Goal: Information Seeking & Learning: Learn about a topic

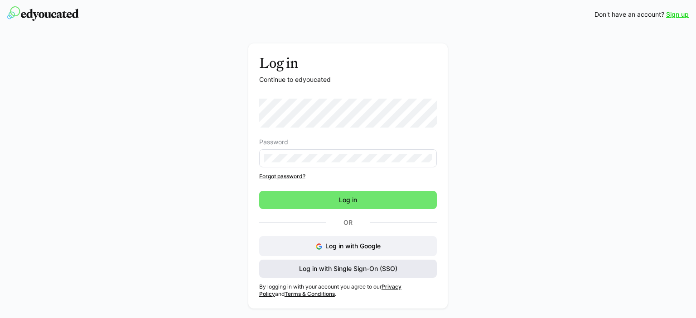
click at [289, 270] on span "Log in with Single Sign-On (SSO)" at bounding box center [348, 269] width 178 height 18
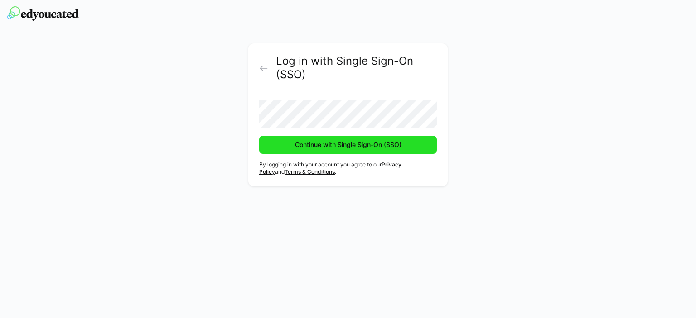
click at [308, 142] on span "Continue with Single Sign-On (SSO)" at bounding box center [348, 144] width 109 height 9
click at [337, 148] on span "Continue with Single Sign-On (SSO)" at bounding box center [348, 144] width 109 height 9
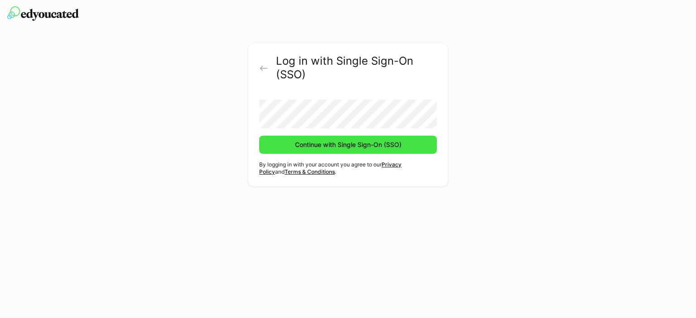
click at [337, 140] on span "Continue with Single Sign-On (SSO)" at bounding box center [348, 144] width 109 height 9
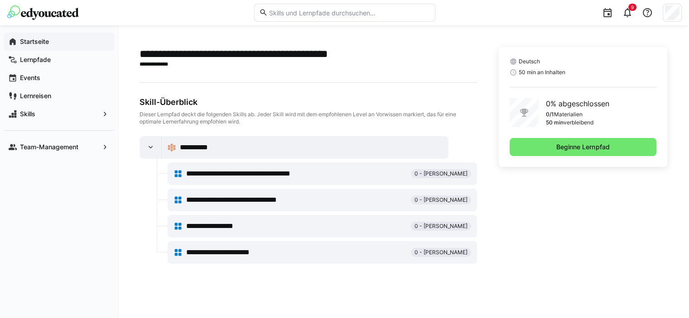
click at [31, 46] on span "Startseite" at bounding box center [64, 41] width 91 height 9
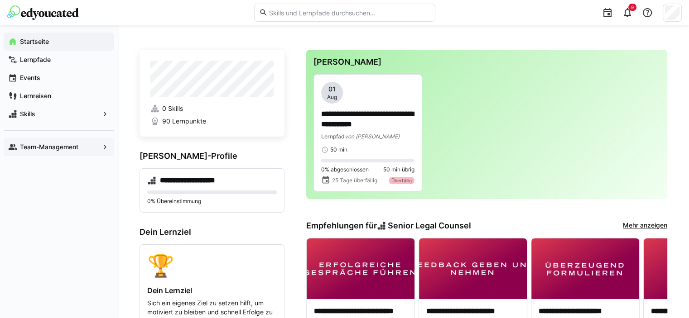
click at [0, 0] on app-navigation-label "Team-Management" at bounding box center [0, 0] width 0 height 0
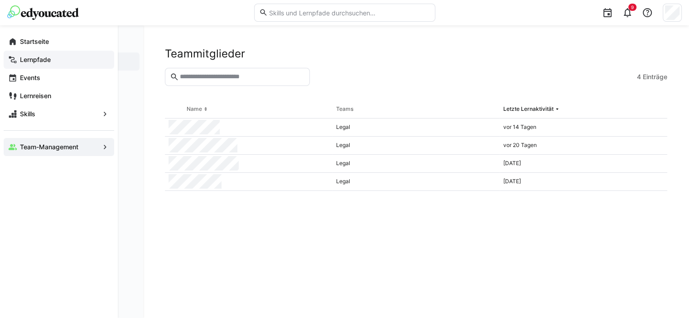
click at [0, 0] on app-navigation-label "Lernpfade" at bounding box center [0, 0] width 0 height 0
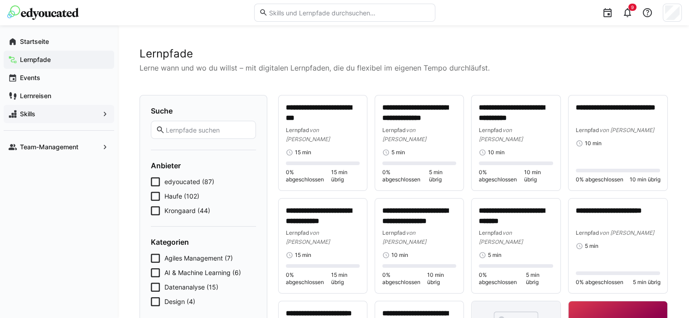
click at [73, 113] on span "Skills" at bounding box center [59, 114] width 81 height 9
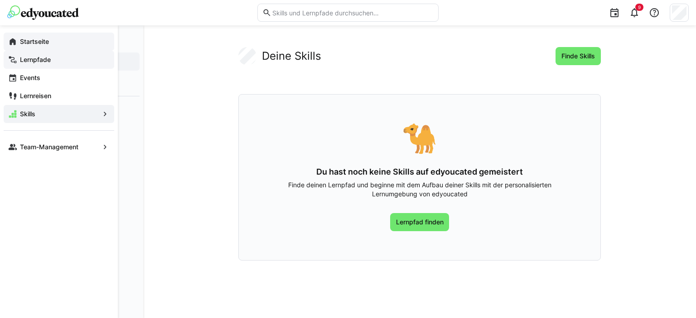
click at [51, 43] on span "Startseite" at bounding box center [64, 41] width 91 height 9
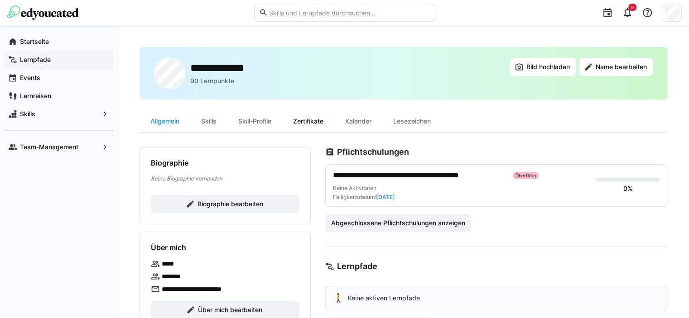
click at [299, 118] on div "Zertifikate" at bounding box center [308, 122] width 52 height 22
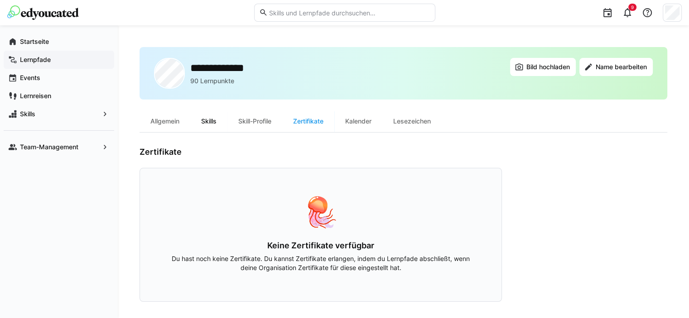
click at [211, 120] on div "Skills" at bounding box center [208, 122] width 37 height 22
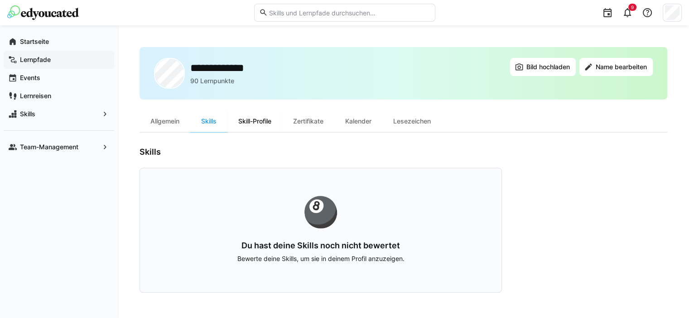
click at [257, 121] on div "Skill-Profile" at bounding box center [254, 122] width 55 height 22
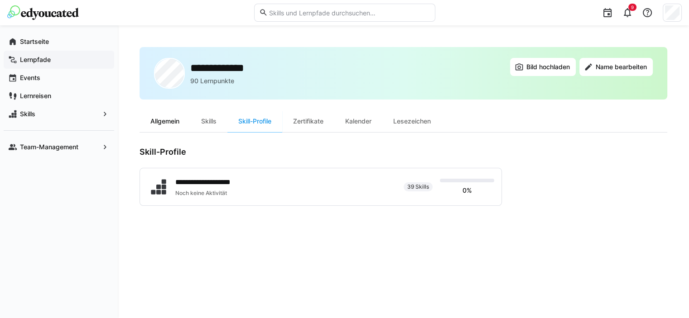
click at [171, 122] on div "Allgemein" at bounding box center [165, 122] width 51 height 22
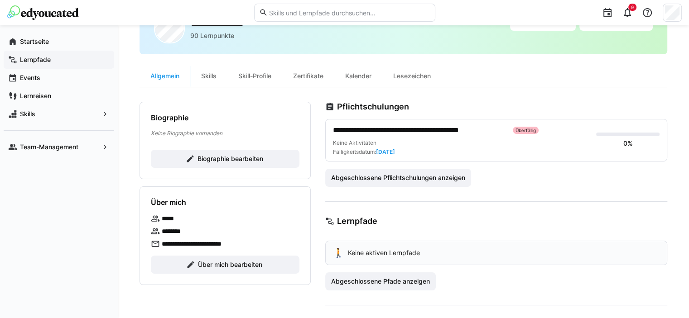
scroll to position [136, 0]
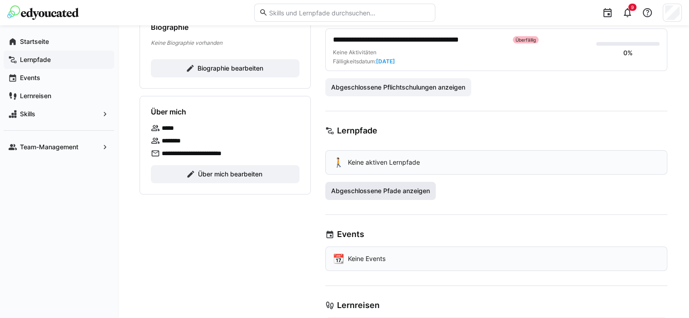
click at [380, 188] on span "Abgeschlossene Pfade anzeigen" at bounding box center [380, 191] width 101 height 9
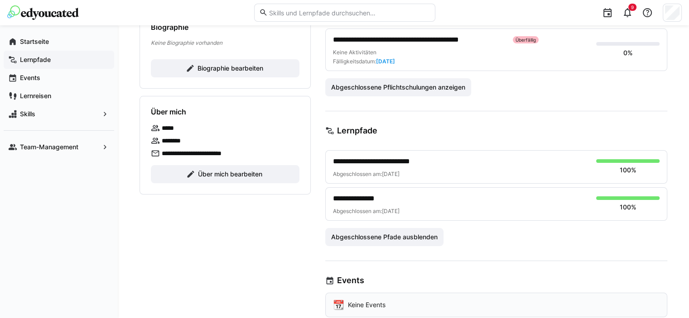
click at [384, 159] on span "**********" at bounding box center [387, 161] width 109 height 11
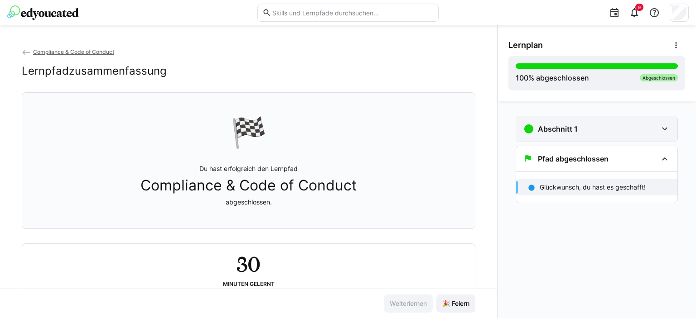
click at [607, 130] on div "Abschnitt 1" at bounding box center [590, 129] width 134 height 11
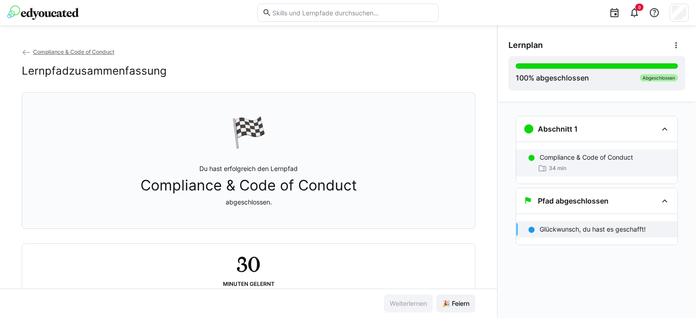
click at [600, 155] on p "Compliance & Code of Conduct" at bounding box center [585, 157] width 93 height 9
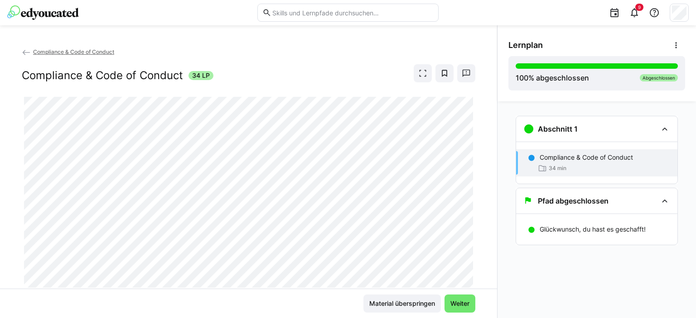
click at [76, 49] on span "Compliance & Code of Conduct" at bounding box center [73, 51] width 81 height 7
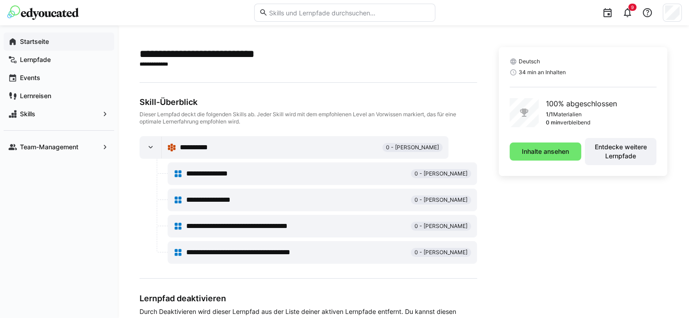
click at [0, 0] on app-navigation-label "Startseite" at bounding box center [0, 0] width 0 height 0
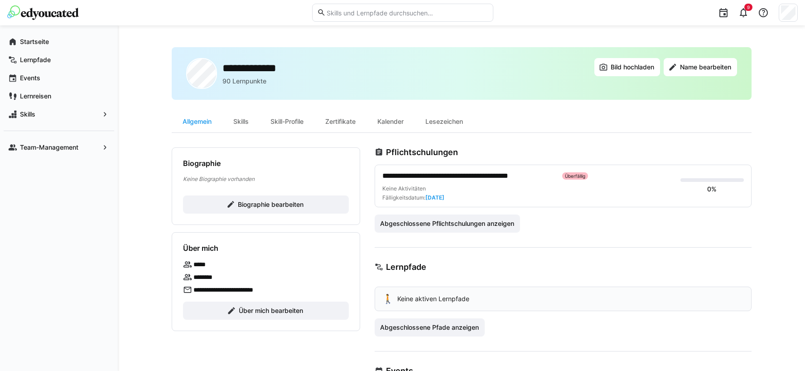
click at [130, 231] on div "**********" at bounding box center [461, 262] width 687 height 475
click at [39, 47] on div "Startseite" at bounding box center [59, 42] width 111 height 18
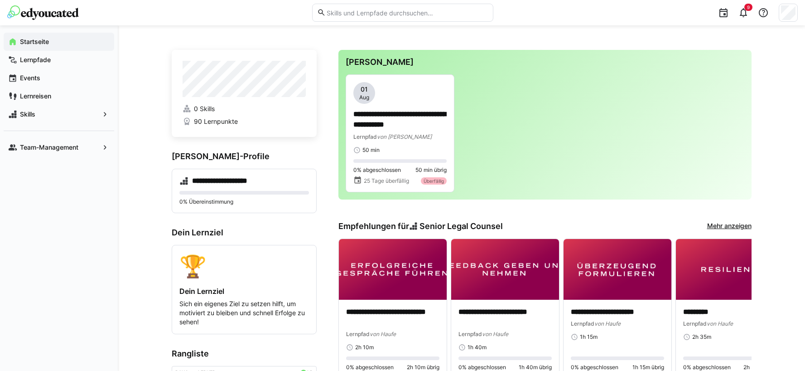
click at [0, 0] on app-navigation-label "Startseite" at bounding box center [0, 0] width 0 height 0
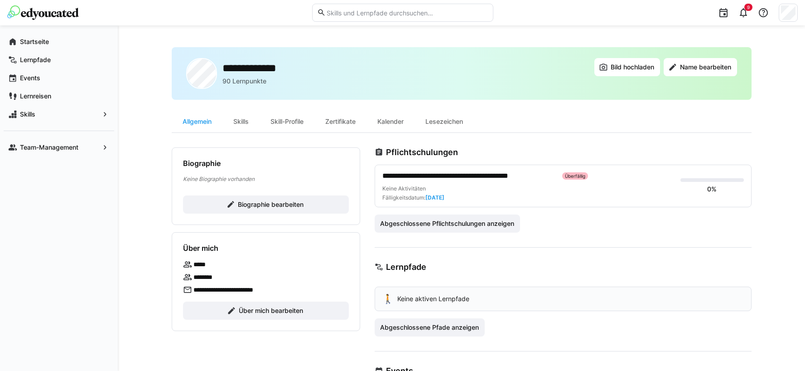
scroll to position [130, 0]
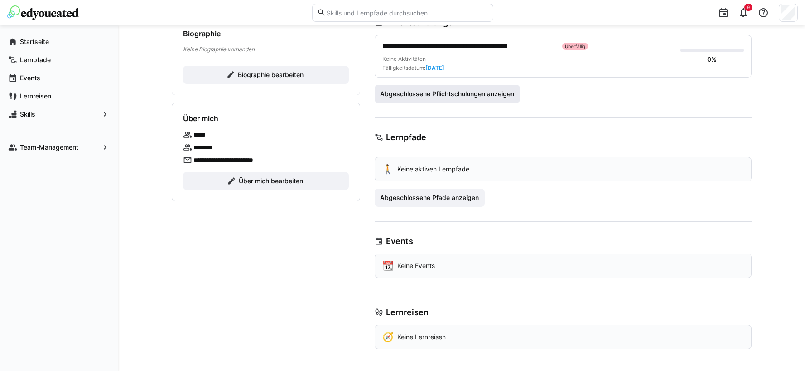
click at [444, 96] on span "Abgeschlossene Pflichtschulungen anzeigen" at bounding box center [447, 93] width 137 height 9
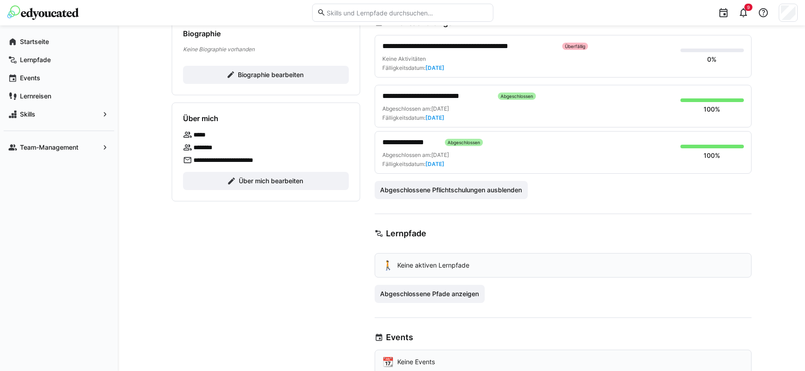
scroll to position [39, 0]
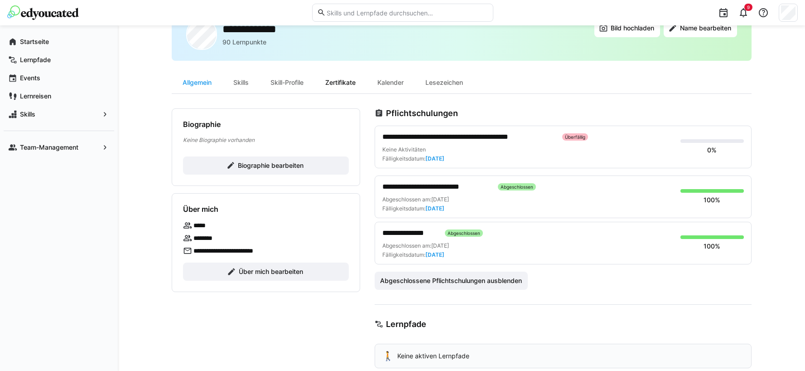
click at [351, 82] on div "Zertifikate" at bounding box center [340, 83] width 52 height 22
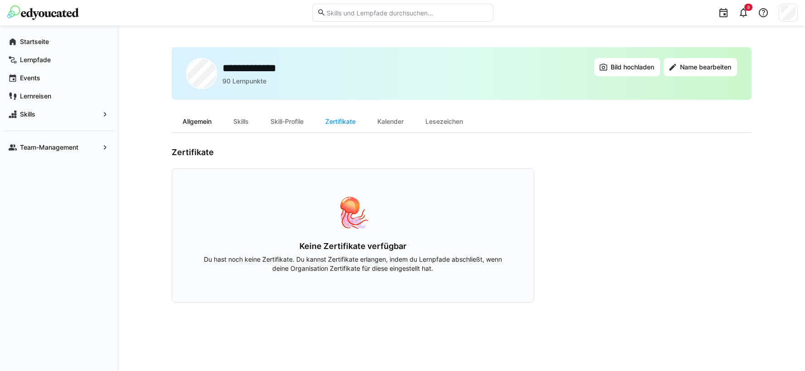
click at [212, 123] on div "Allgemein" at bounding box center [197, 122] width 51 height 22
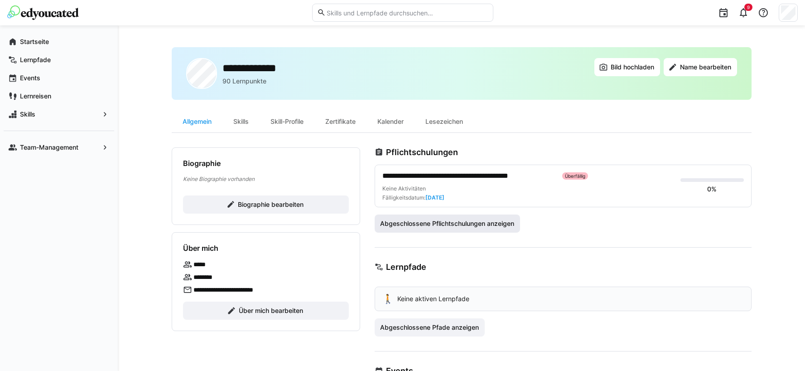
click at [467, 222] on span "Abgeschlossene Pflichtschulungen anzeigen" at bounding box center [447, 223] width 137 height 9
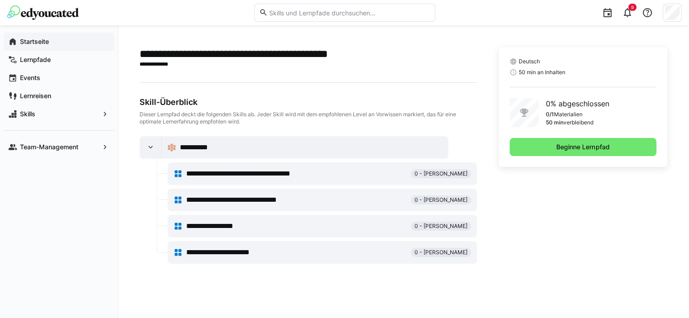
click at [0, 0] on app-navigation-label "Startseite" at bounding box center [0, 0] width 0 height 0
